Goal: Task Accomplishment & Management: Complete application form

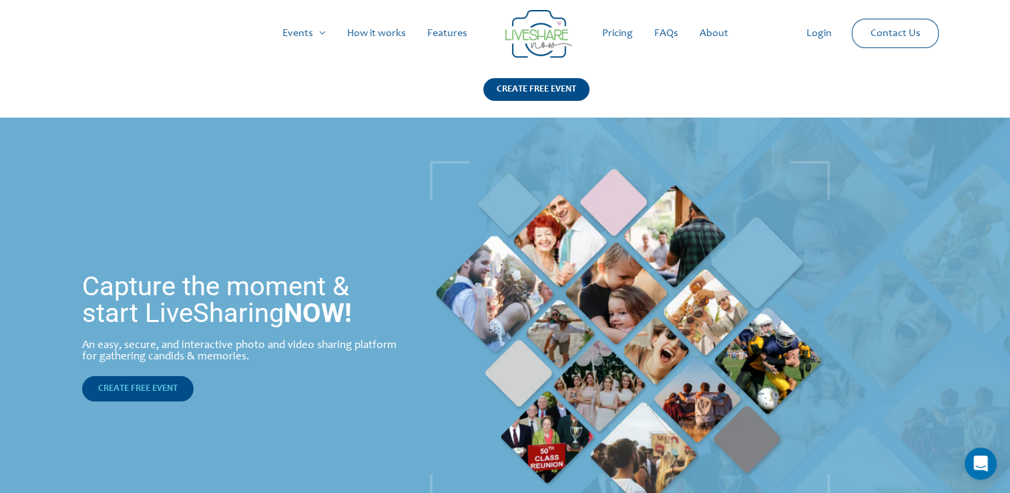
click at [155, 386] on span "CREATE FREE EVENT" at bounding box center [137, 388] width 79 height 9
click at [817, 38] on link "Login" at bounding box center [819, 33] width 47 height 43
